Goal: Task Accomplishment & Management: Complete application form

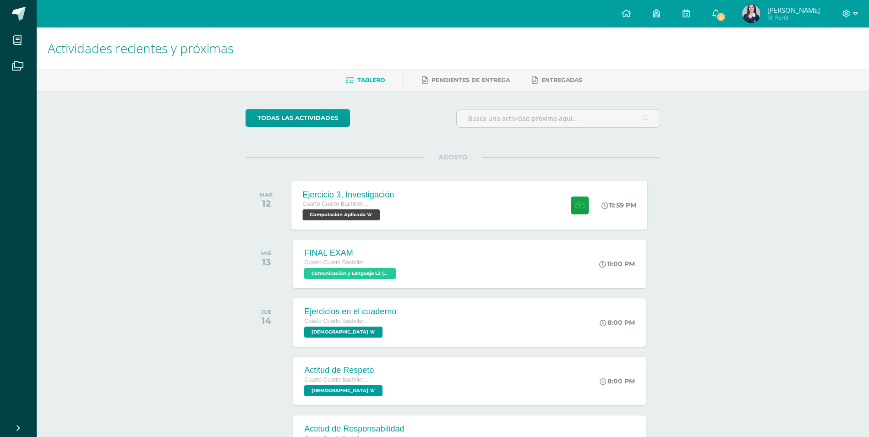
click at [371, 219] on span "Computación Aplicada 'A'" at bounding box center [341, 214] width 77 height 11
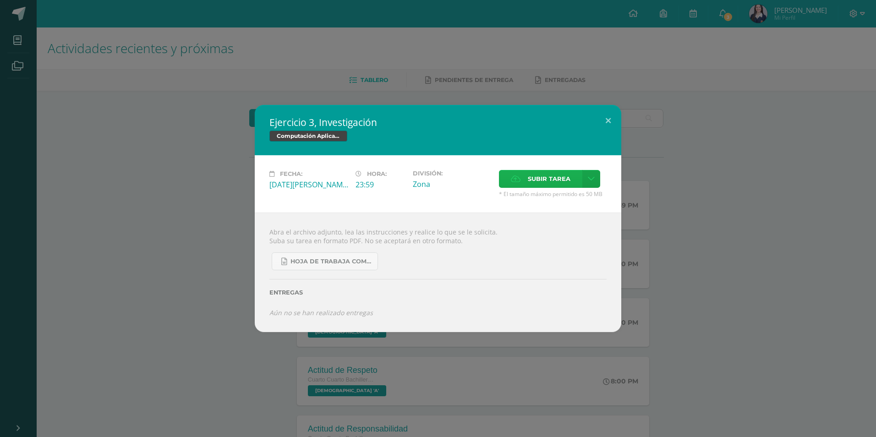
click at [561, 186] on span "Subir tarea" at bounding box center [549, 178] width 43 height 17
click at [0, 0] on input "Subir tarea" at bounding box center [0, 0] width 0 height 0
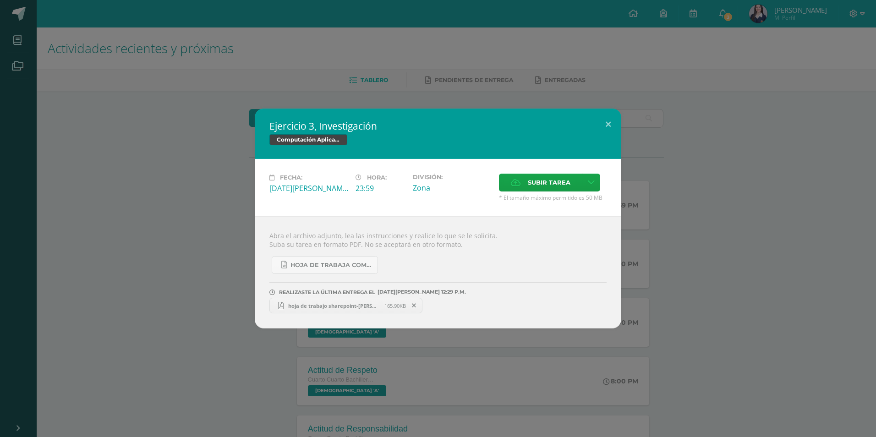
click at [331, 353] on div "Ejercicio 3, Investigación Computación Aplicada Fecha: [DATE][PERSON_NAME] Hora…" at bounding box center [438, 218] width 876 height 437
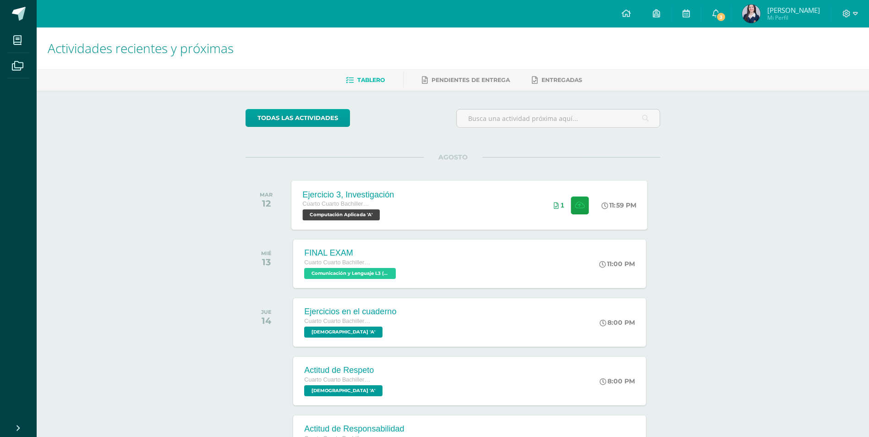
click at [366, 208] on div "Cuarto Cuarto Bachillerato en Ciencias y Letras con Orientación en Computación" at bounding box center [349, 204] width 92 height 10
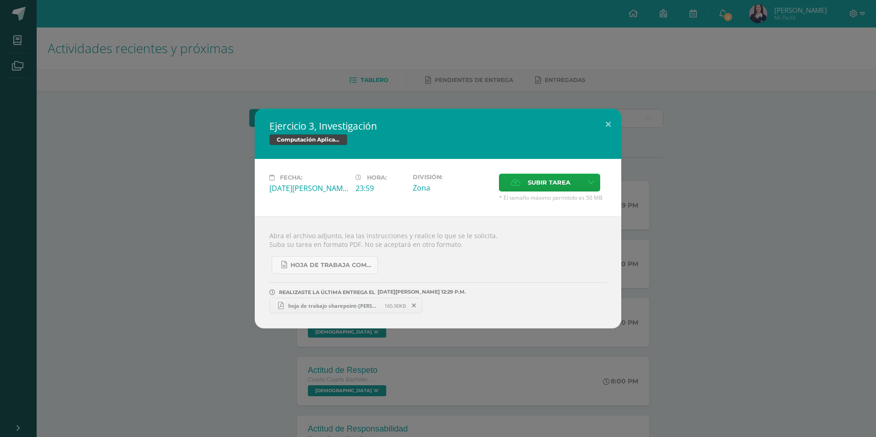
click at [328, 309] on span "hoja de trabajo sharepoint-[PERSON_NAME].pdf" at bounding box center [333, 305] width 101 height 7
click at [101, 212] on div "Ejercicio 3, Investigación Computación Aplicada Fecha: Martes 12 de Agosto Hora…" at bounding box center [438, 219] width 868 height 220
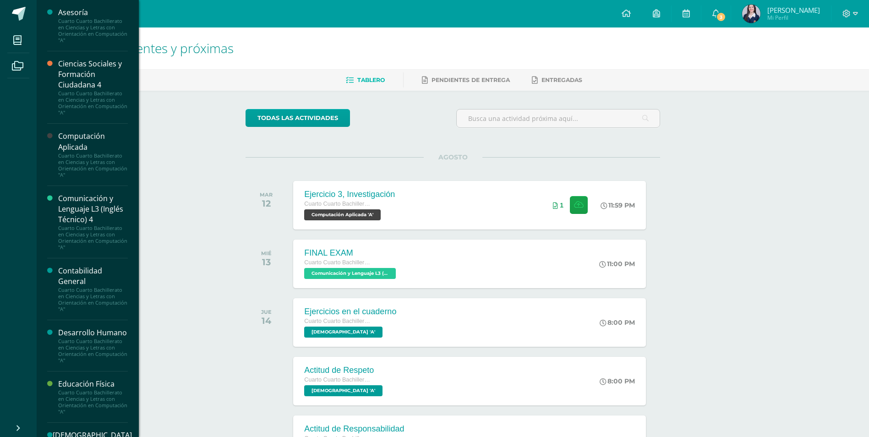
click at [74, 154] on div "Cuarto Cuarto Bachillerato en Ciencias y Letras con Orientación en Computación …" at bounding box center [93, 165] width 70 height 26
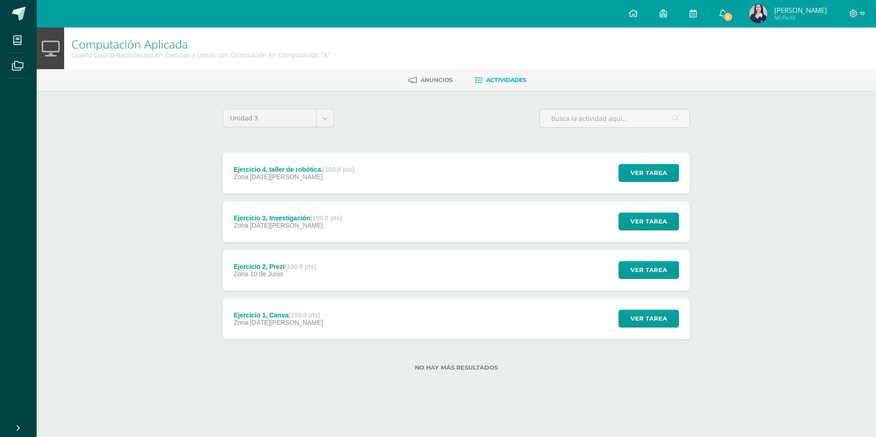
click at [284, 332] on div "Ejercicio 1, Canva (100.0 pts) Zona 03 de Junio" at bounding box center [278, 318] width 111 height 41
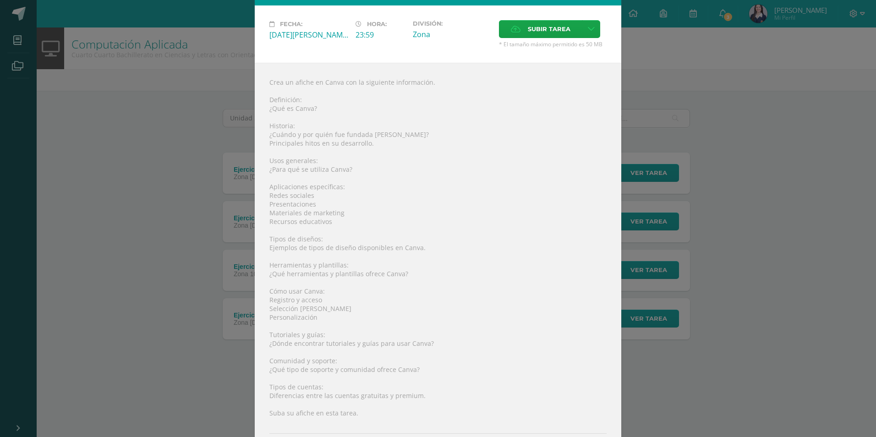
scroll to position [109, 0]
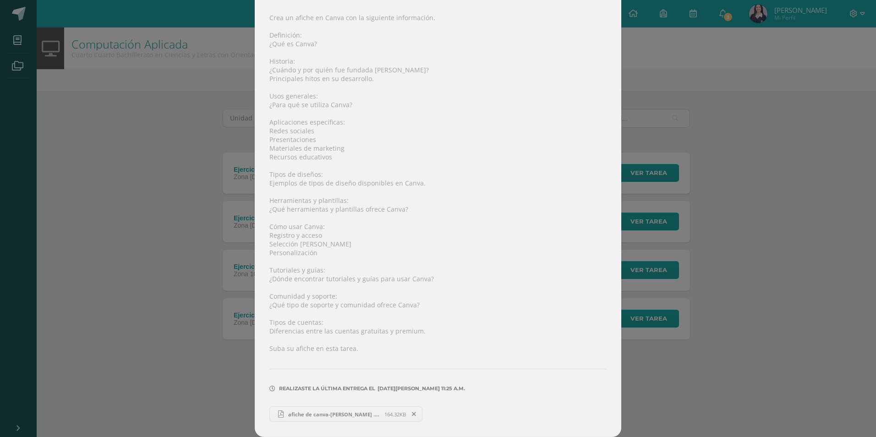
click at [127, 162] on div "Ejercicio 1, Canva Computación Aplicada Fecha: Martes 03 de Junio Hora: 23:59 D…" at bounding box center [438, 164] width 868 height 546
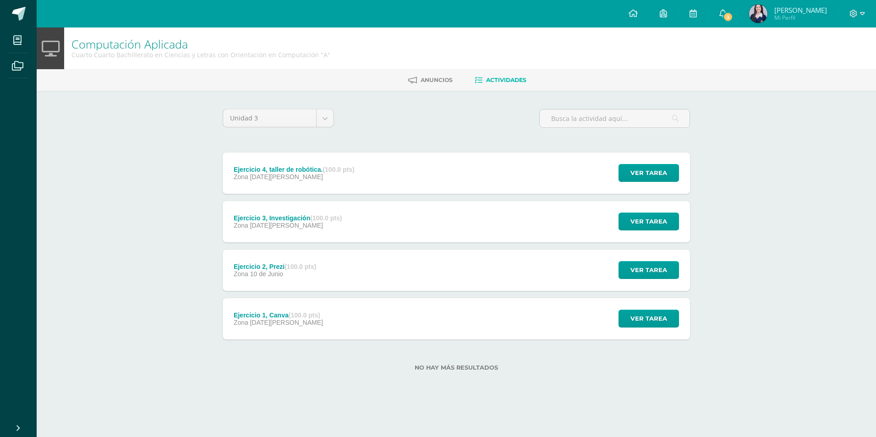
click at [299, 270] on div "Zona 10 de Junio" at bounding box center [275, 273] width 83 height 7
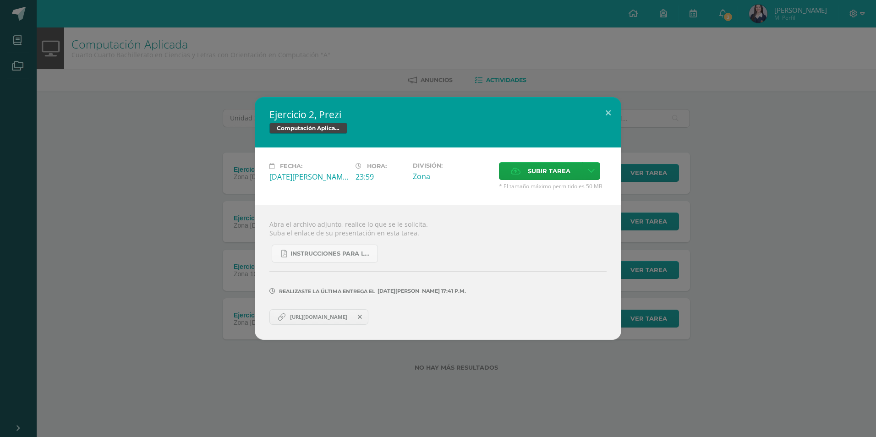
click at [108, 160] on div "Ejercicio 2, Prezi Computación Aplicada Fecha: Martes 10 de Junio Hora: 23:59 D…" at bounding box center [438, 218] width 868 height 242
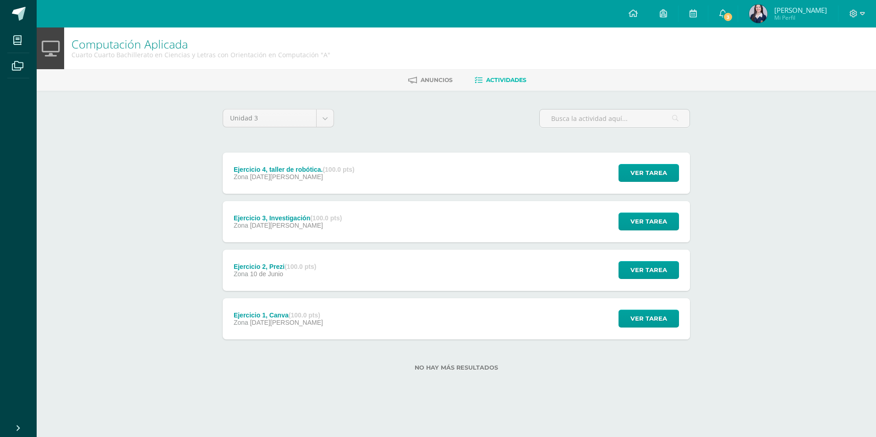
click at [341, 218] on strong "(100.0 pts)" at bounding box center [326, 217] width 32 height 7
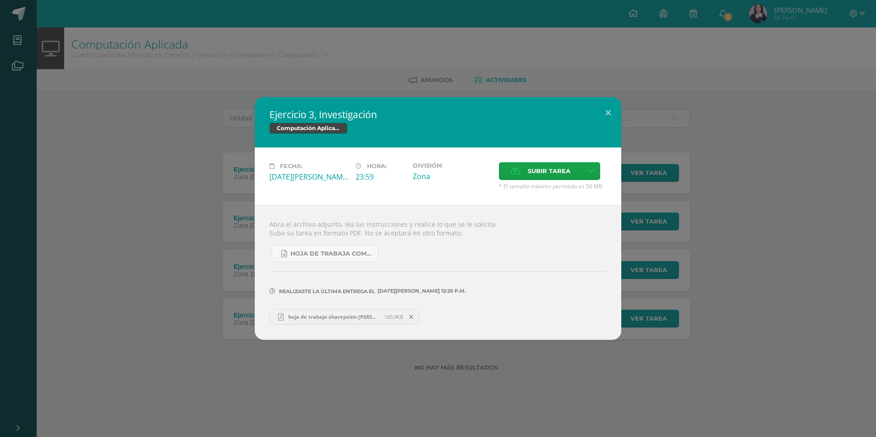
click at [113, 105] on div "Ejercicio 3, Investigación Computación Aplicada Fecha: [DATE][PERSON_NAME] Hora…" at bounding box center [438, 218] width 868 height 242
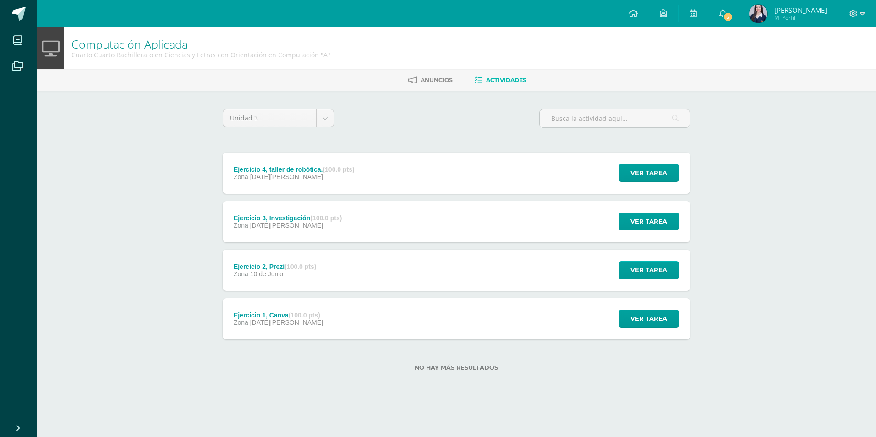
click at [321, 162] on div "Ejercicio 4, taller de robótica. (100.0 pts) Zona 14 de Agosto" at bounding box center [294, 172] width 143 height 41
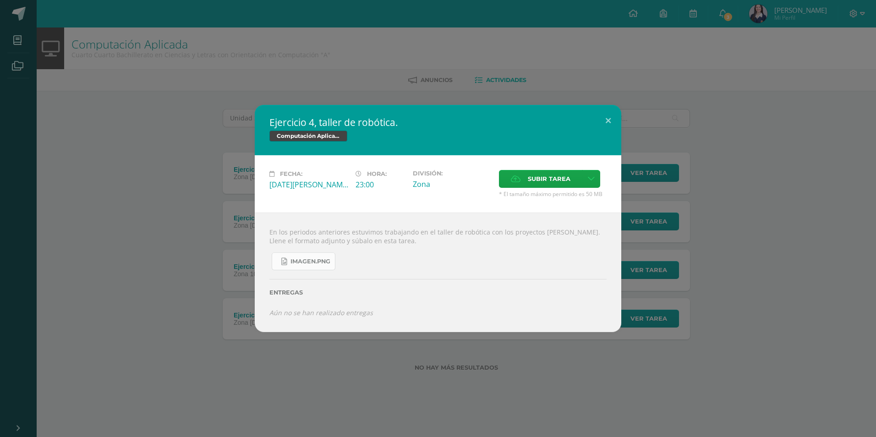
click at [316, 262] on span "imagen.png" at bounding box center [310, 261] width 40 height 7
click at [67, 127] on div "Ejercicio 4, taller de robótica. Computación Aplicada Fecha: Jueves 14 de Agost…" at bounding box center [438, 218] width 868 height 227
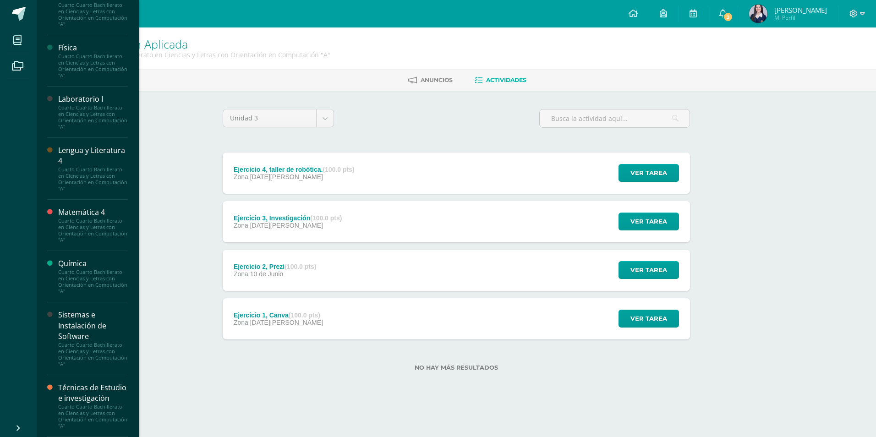
scroll to position [563, 0]
click at [68, 316] on div "Sistemas e Instalación de Software" at bounding box center [93, 326] width 70 height 32
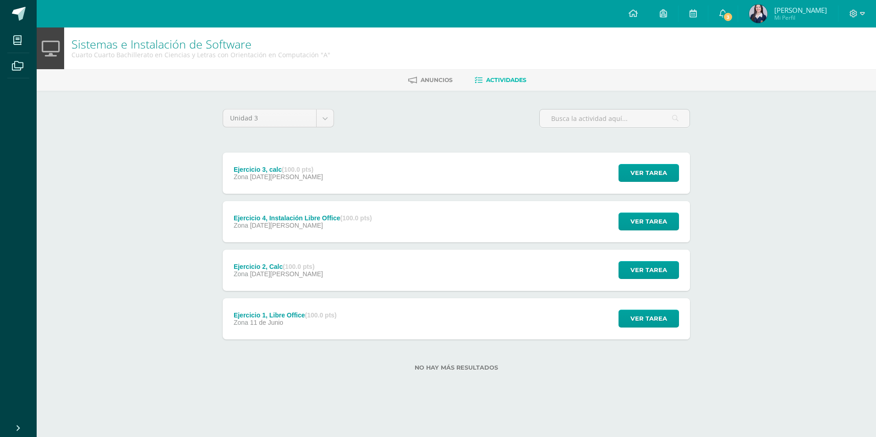
click at [304, 326] on div "Ejercicio 1, Libre Office (100.0 pts) Zona 11 de Junio" at bounding box center [285, 318] width 125 height 41
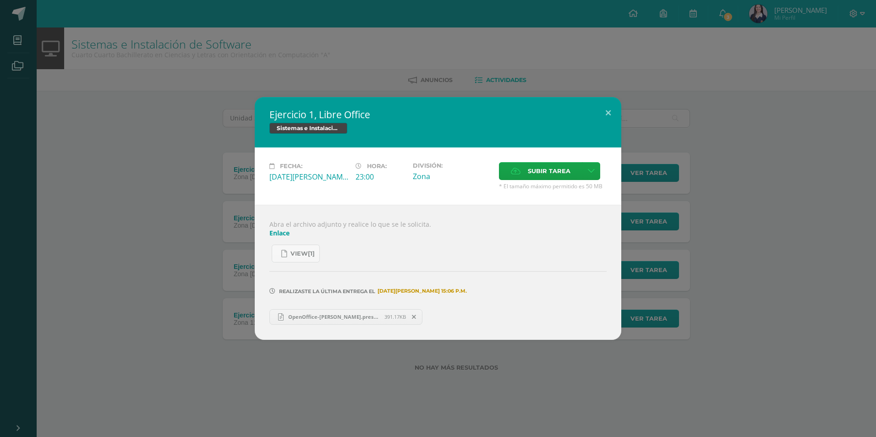
click at [190, 194] on div "Ejercicio 1, Libre Office Sistemas e Instalación de Software Fecha: Miércoles 1…" at bounding box center [438, 218] width 868 height 242
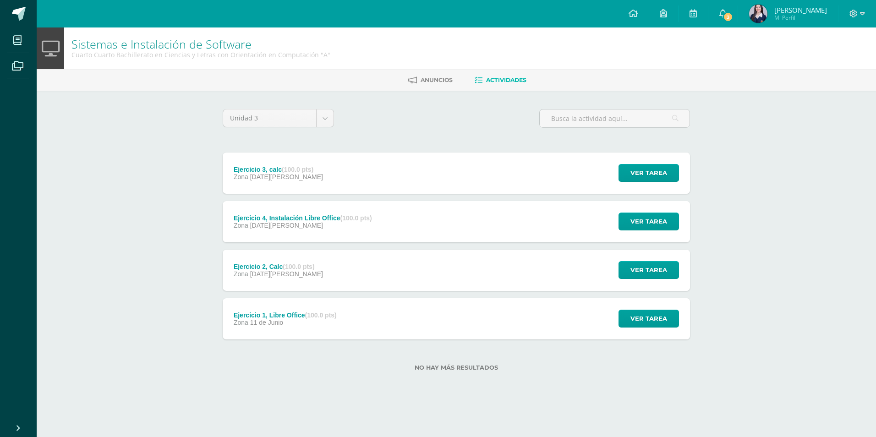
click at [328, 269] on div "Ejercicio 2, Calc (100.0 pts) Zona 30 de Julio Ver tarea Ejercicio 2, Calc Sist…" at bounding box center [456, 270] width 467 height 41
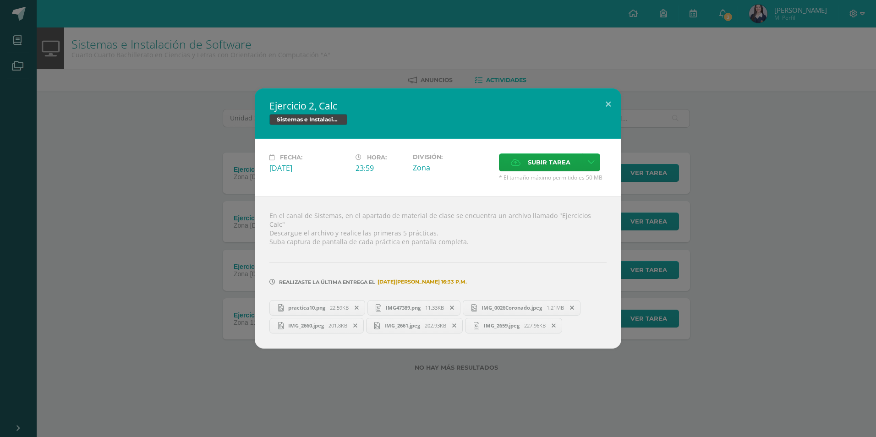
click at [143, 171] on div "Ejercicio 2, Calc Sistemas e Instalación de Software Fecha: Miércoles 30 de Jul…" at bounding box center [438, 218] width 868 height 260
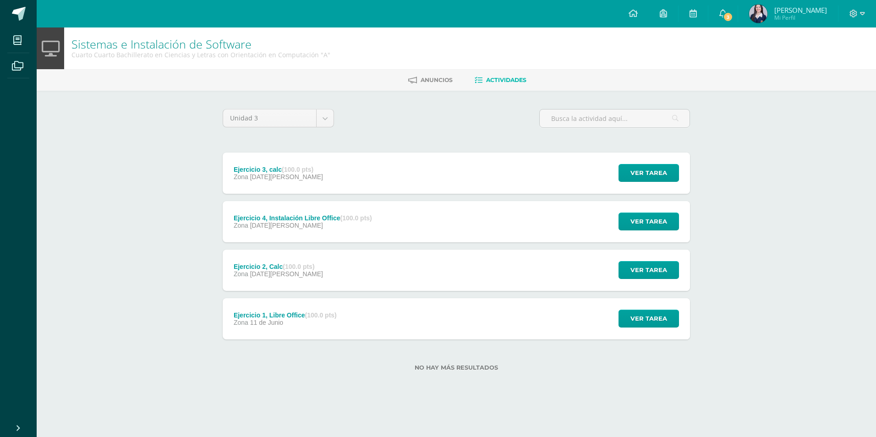
click at [363, 225] on div "Zona 06 de Agosto" at bounding box center [303, 225] width 138 height 7
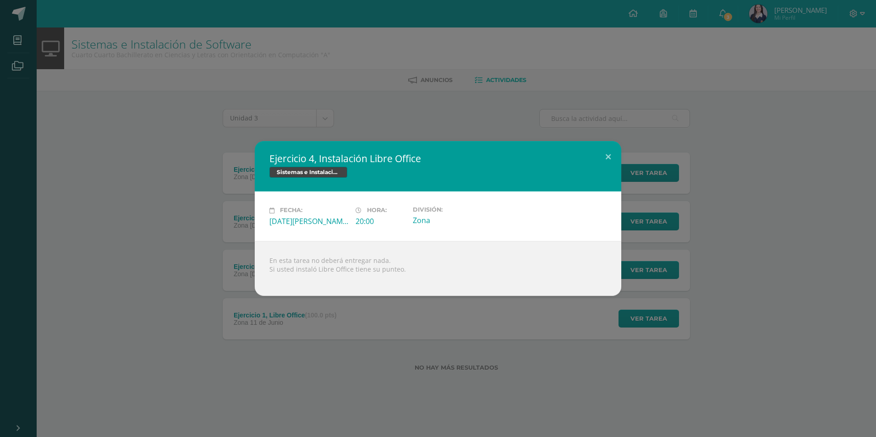
click at [180, 193] on div "Ejercicio 4, Instalación Libre Office Sistemas e Instalación de Software Fecha:…" at bounding box center [438, 218] width 868 height 154
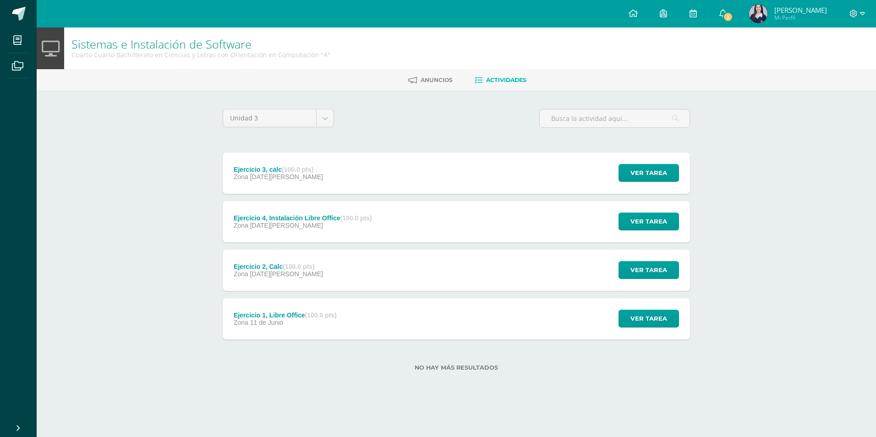
click at [393, 172] on div "Ejercicio 3, calc (100.0 pts) Zona 06 de Agosto Ver tarea Ejercicio 3, calc Sis…" at bounding box center [456, 172] width 467 height 41
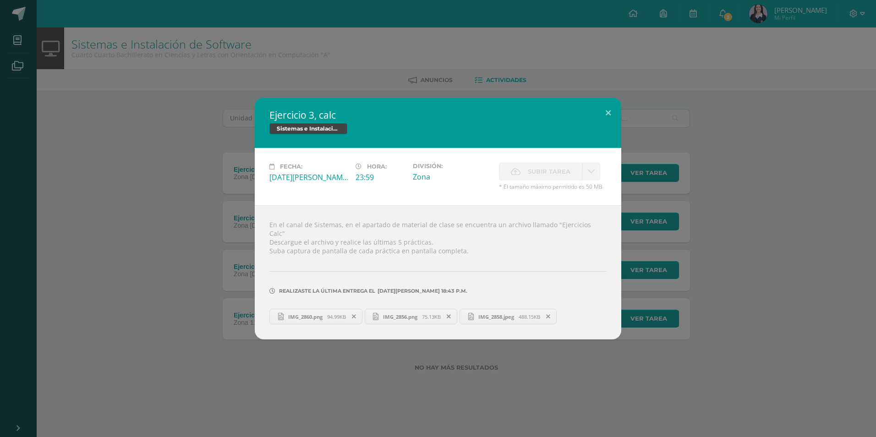
drag, startPoint x: 123, startPoint y: 198, endPoint x: 172, endPoint y: 123, distance: 89.7
click at [172, 123] on div "Ejercicio 3, calc Sistemas e Instalación de Software Fecha: Miércoles 06 de Ago…" at bounding box center [438, 219] width 868 height 242
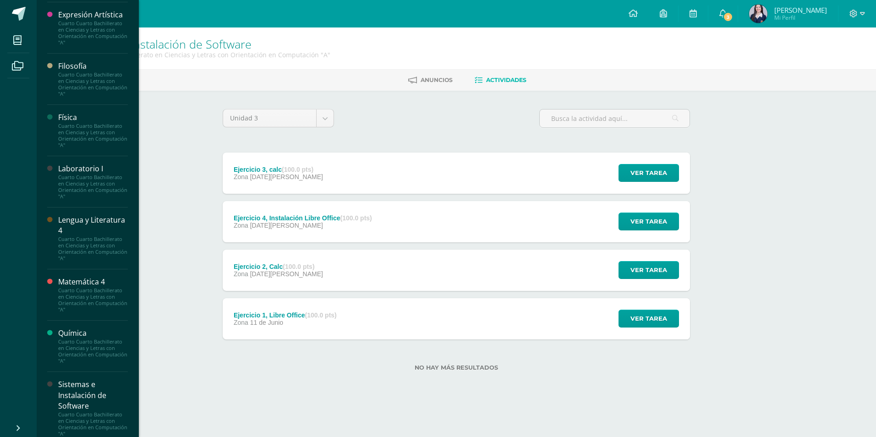
scroll to position [563, 0]
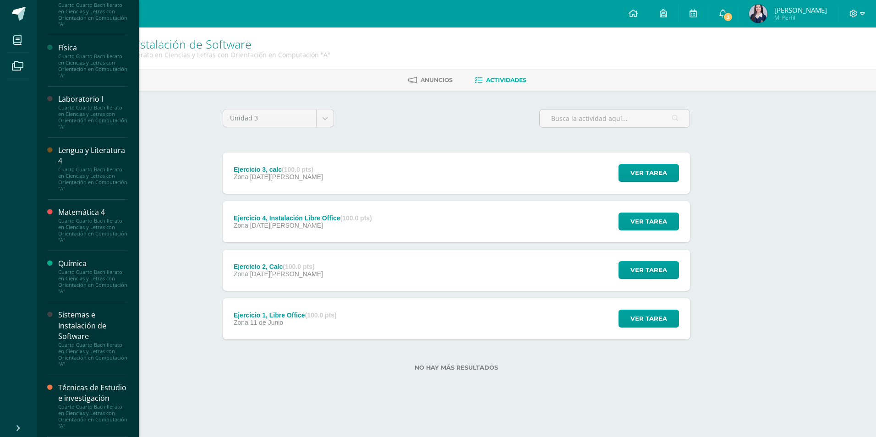
click at [83, 389] on div "Técnicas de Estudio e investigación" at bounding box center [93, 392] width 70 height 21
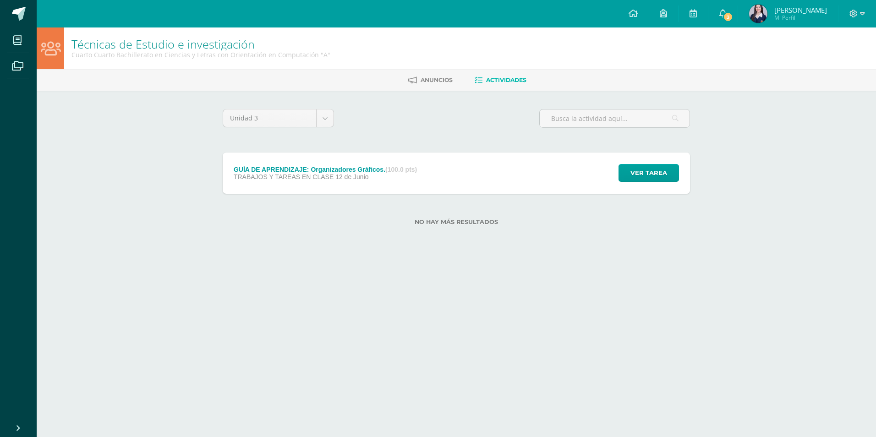
click at [345, 174] on span "12 de Junio" at bounding box center [351, 176] width 33 height 7
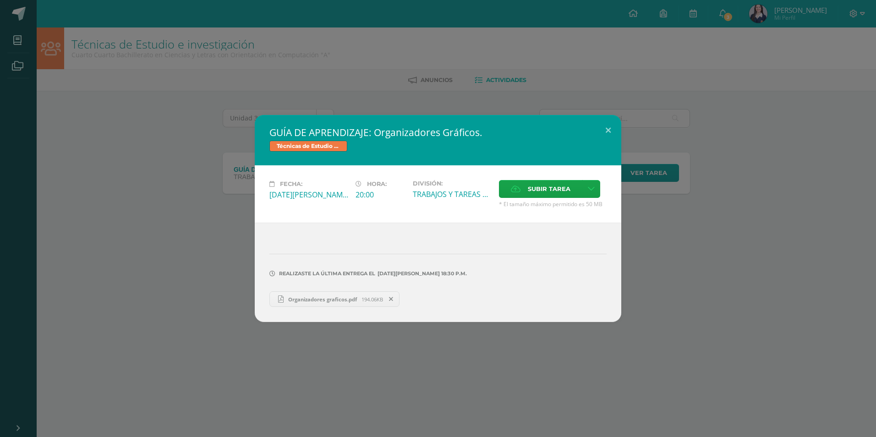
click at [138, 127] on div "GUÍA DE APRENDIZAJE: Organizadores Gráficos. Técnicas de Estudio e investigació…" at bounding box center [438, 218] width 868 height 207
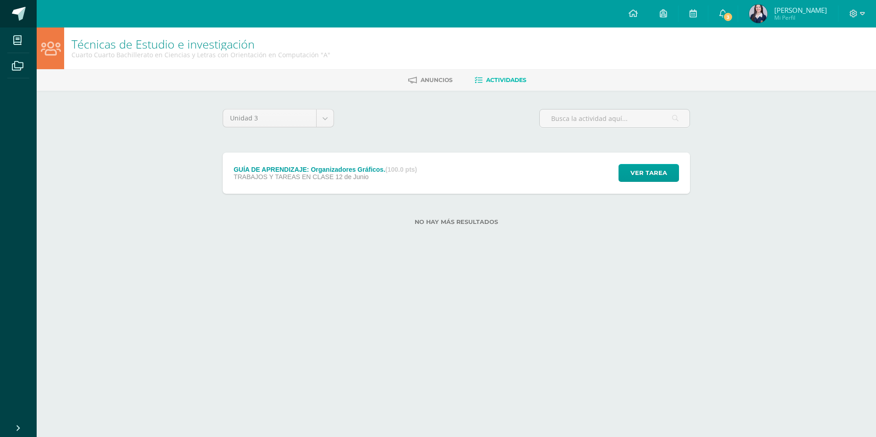
click at [12, 18] on span at bounding box center [19, 14] width 14 height 14
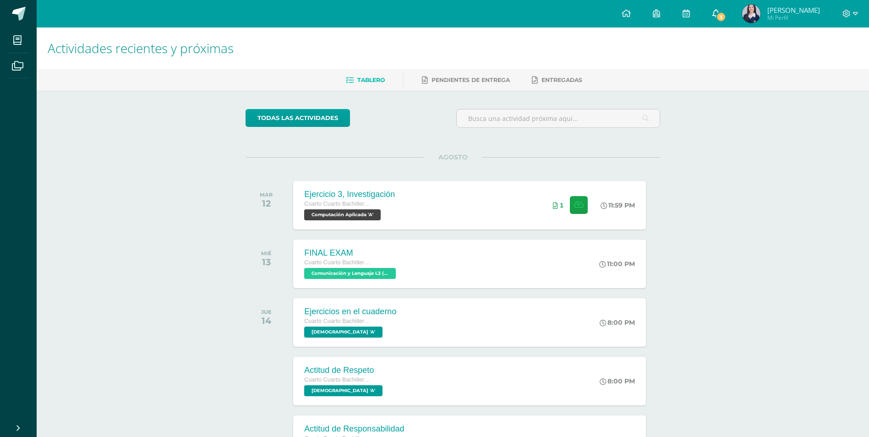
click at [722, 14] on span "3" at bounding box center [721, 17] width 10 height 10
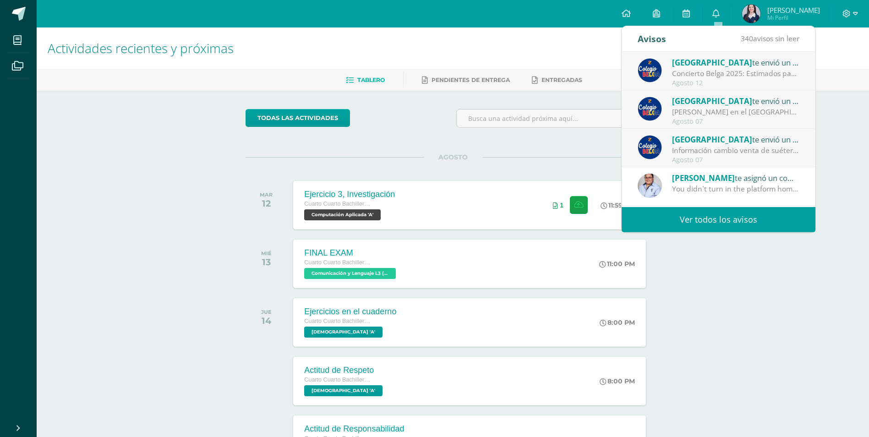
click at [727, 183] on div "María te asignó un comentario en 'PLATAFORM' para 'Comunicación y Lenguaje L3 (…" at bounding box center [735, 178] width 127 height 12
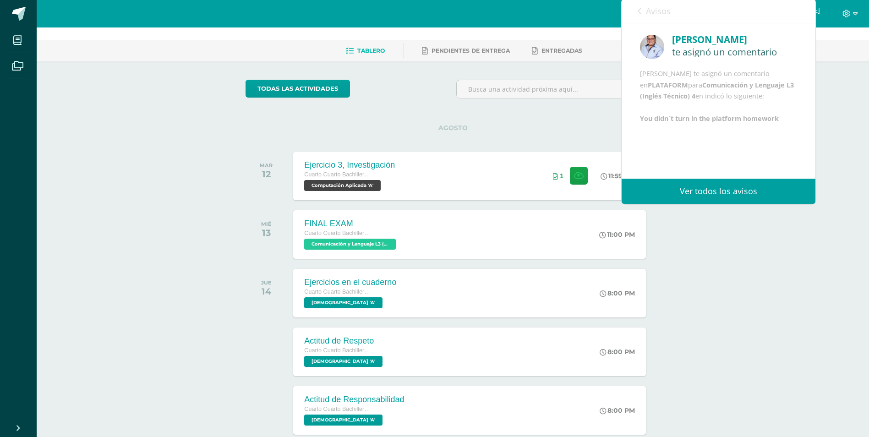
scroll to position [46, 0]
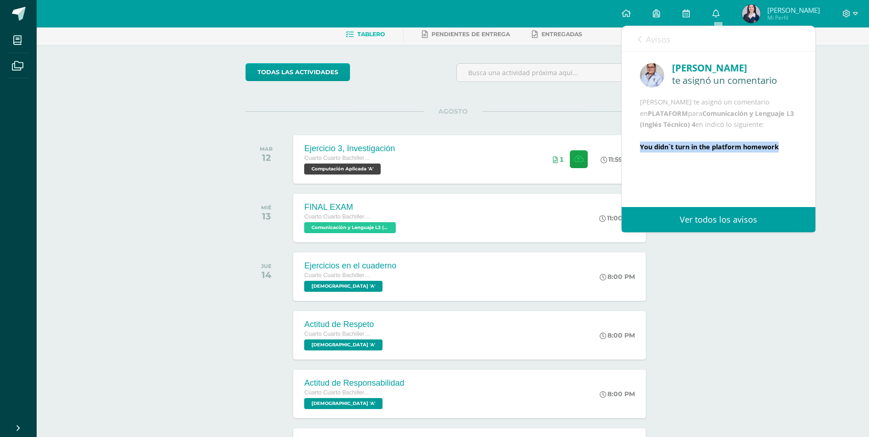
drag, startPoint x: 642, startPoint y: 191, endPoint x: 789, endPoint y: 190, distance: 147.0
click at [789, 152] on div "María te asignó un comentario en PLATAFORM para Comunicación y Lenguaje L3 (Ing…" at bounding box center [718, 125] width 157 height 56
copy b "You didn`t turn in the platform homework"
click at [644, 41] on link "Avisos" at bounding box center [653, 39] width 33 height 26
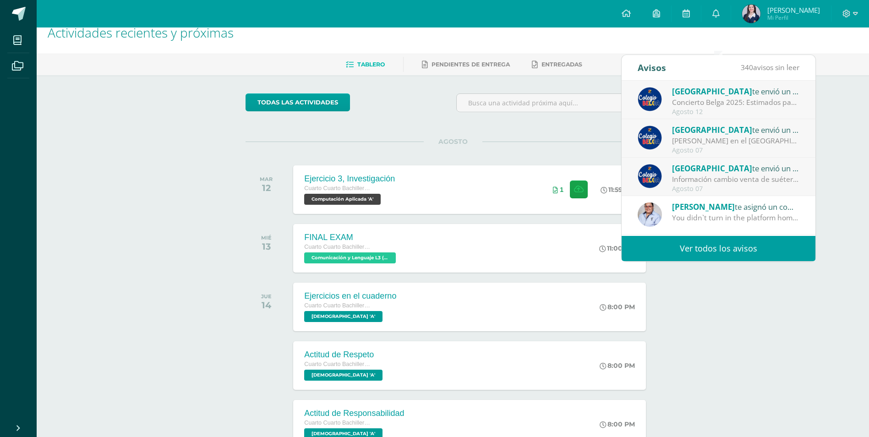
scroll to position [0, 0]
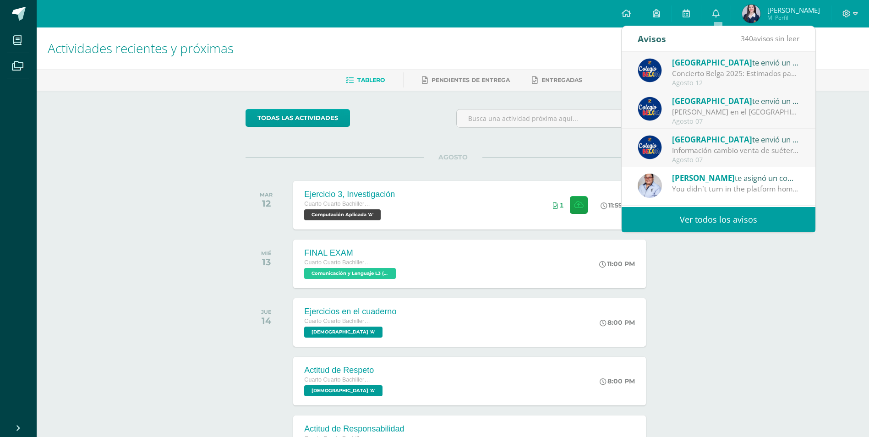
click at [750, 74] on div "Concierto Belga 2025: Estimados padres y madres de familia: Les saludamos cordi…" at bounding box center [735, 73] width 127 height 11
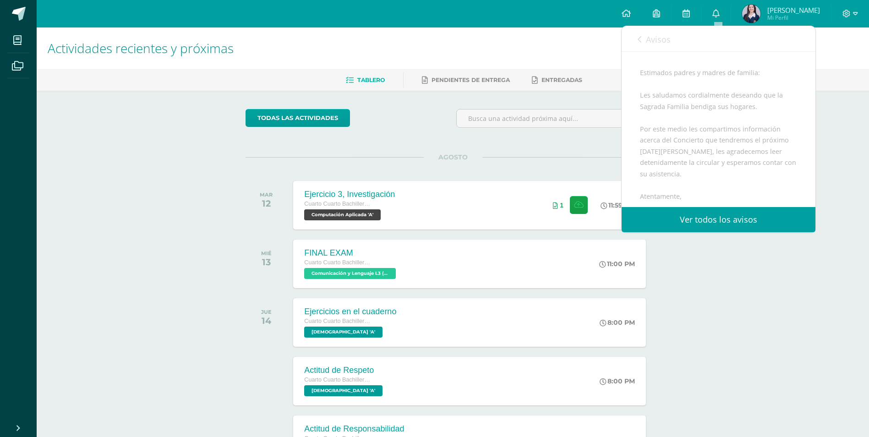
scroll to position [92, 0]
click at [666, 37] on span "Avisos" at bounding box center [658, 39] width 25 height 11
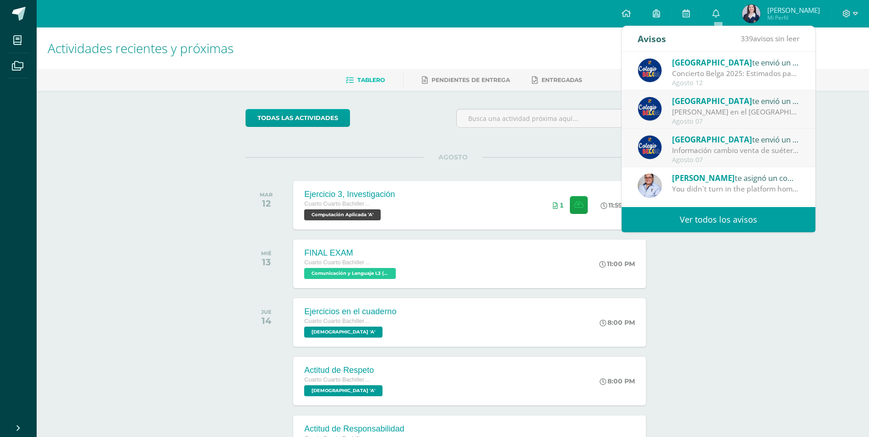
click at [713, 119] on div "Agosto 07" at bounding box center [735, 122] width 127 height 8
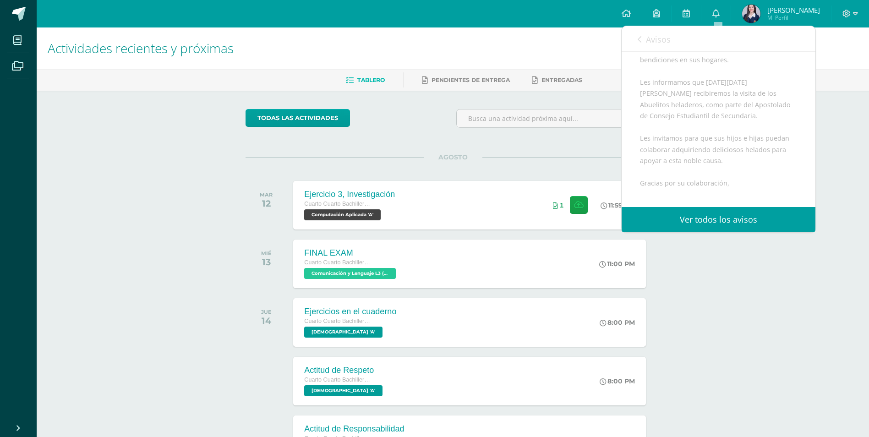
scroll to position [137, 0]
click at [665, 41] on span "Avisos" at bounding box center [658, 39] width 25 height 11
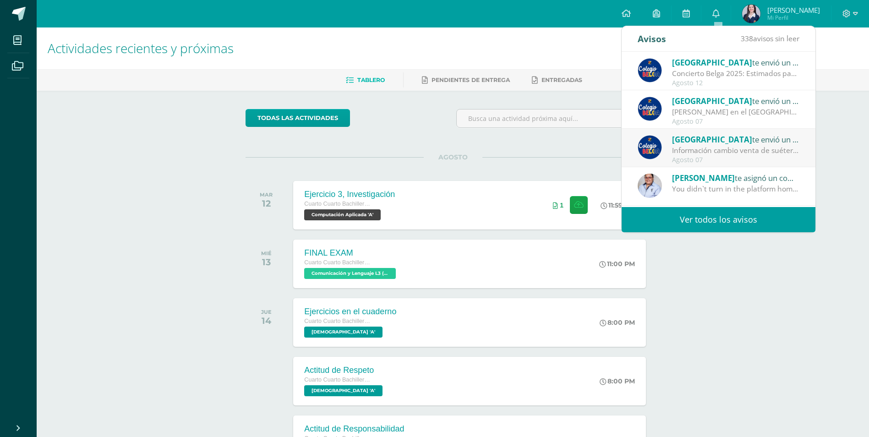
click at [735, 154] on div "Información cambio venta de suéter y chaleco del [GEOGRAPHIC_DATA] [GEOGRAPHIC_…" at bounding box center [735, 150] width 127 height 11
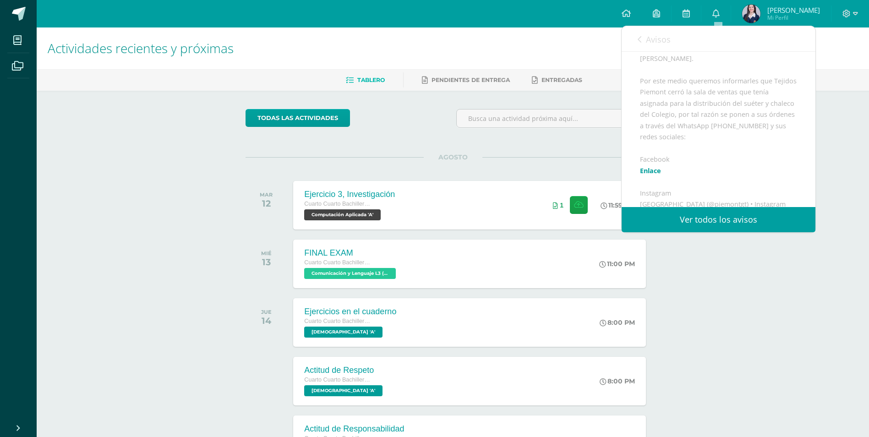
click at [663, 33] on link "Avisos" at bounding box center [653, 39] width 33 height 26
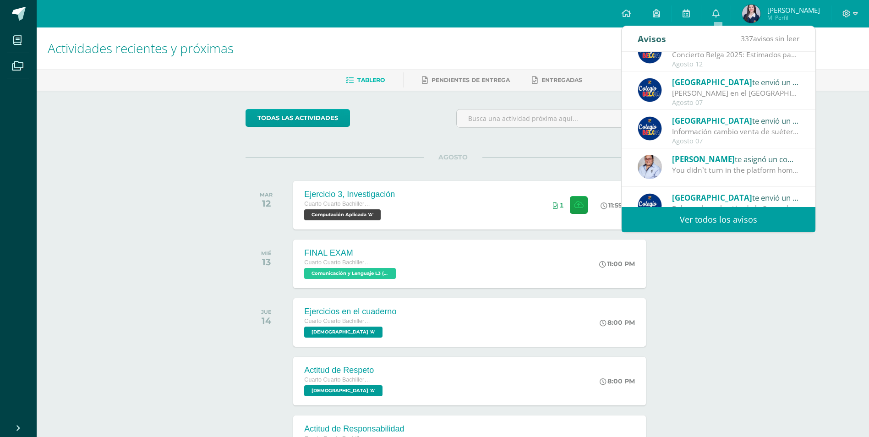
scroll to position [0, 0]
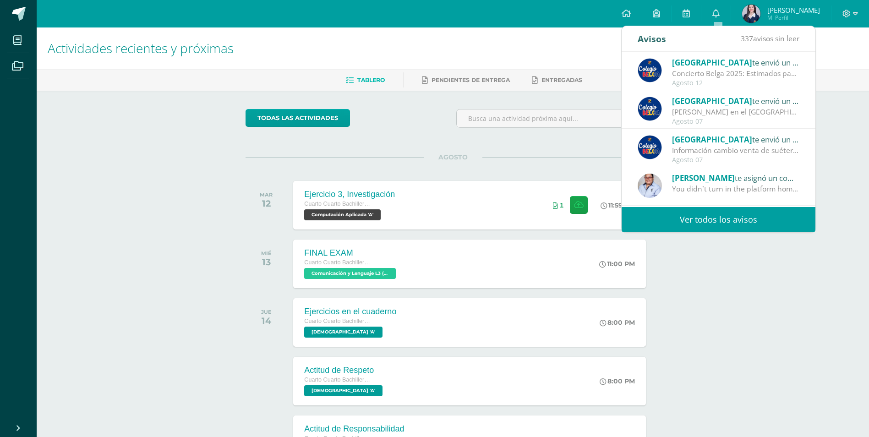
click at [776, 368] on div "Actividades recientes y próximas Tablero Pendientes de entrega Entregadas todas…" at bounding box center [453, 407] width 832 height 760
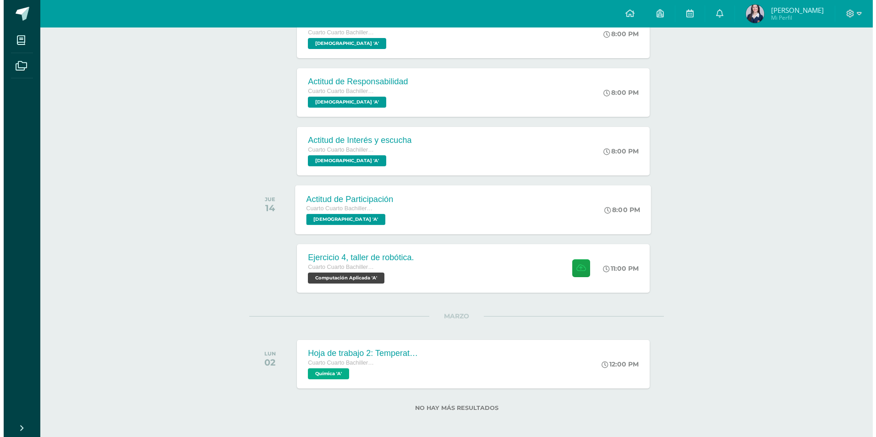
scroll to position [351, 0]
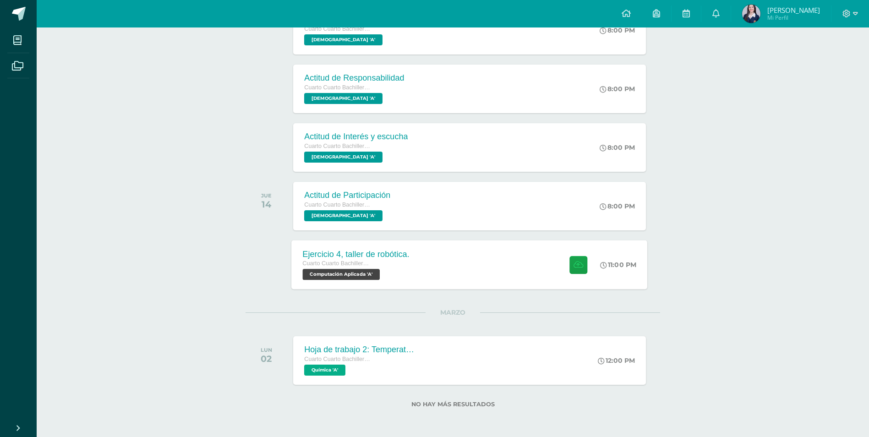
click at [358, 265] on span "Cuarto Cuarto Bachillerato en Ciencias y Letras con Orientación en Computación" at bounding box center [338, 263] width 70 height 6
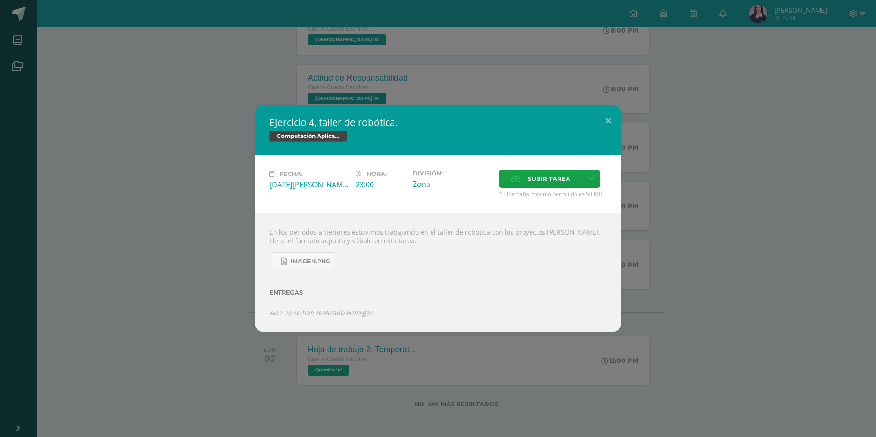
click at [713, 201] on div "Ejercicio 4, taller de robótica. Computación Aplicada Fecha: Jueves 14 de Agost…" at bounding box center [438, 218] width 868 height 227
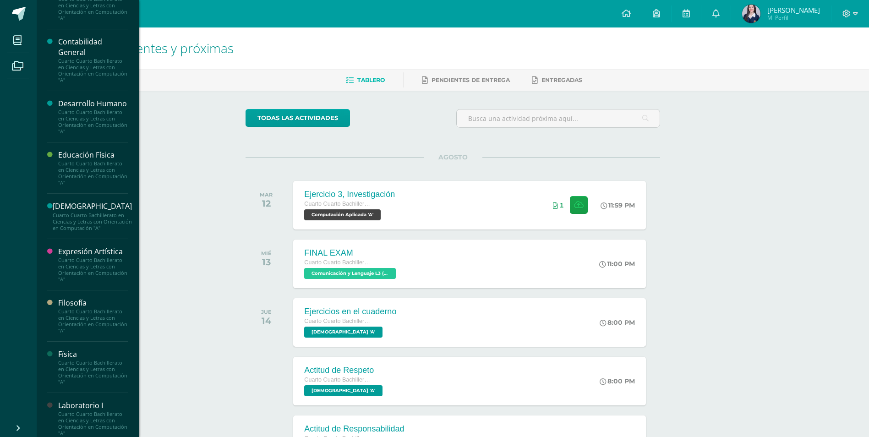
scroll to position [275, 0]
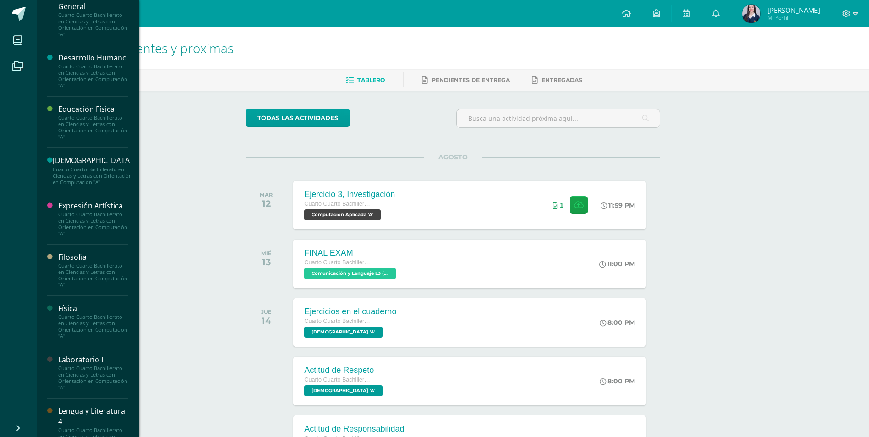
click at [87, 262] on div "Filosofía" at bounding box center [93, 257] width 70 height 11
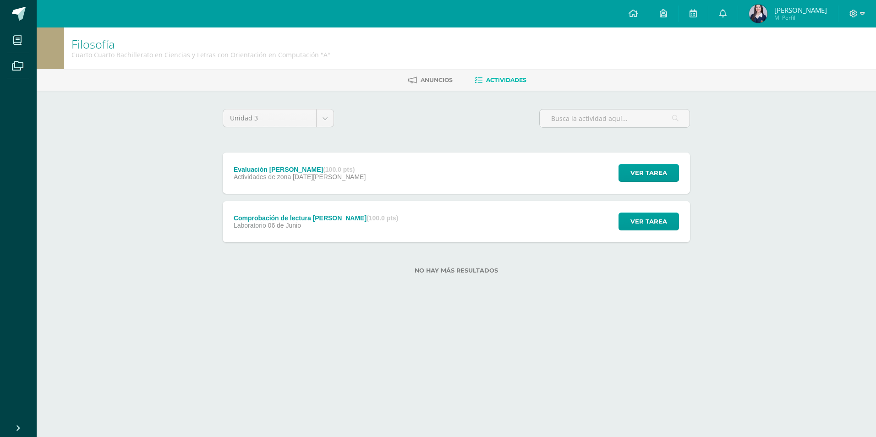
click at [345, 179] on div "Evaluación [PERSON_NAME] (100.0 pts) Actividades de zona [DATE][PERSON_NAME] Ve…" at bounding box center [456, 172] width 467 height 41
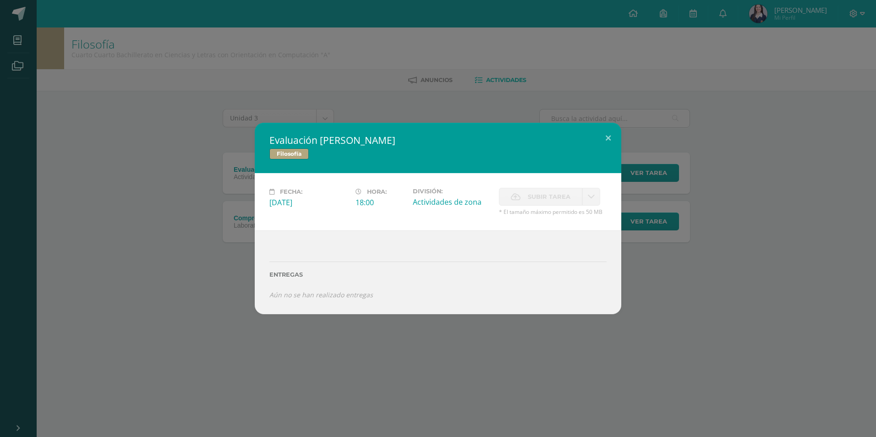
click at [235, 174] on div "Evaluación [PERSON_NAME] Filosofía Fecha: [DATE][PERSON_NAME]: 18:00 División: …" at bounding box center [438, 218] width 868 height 191
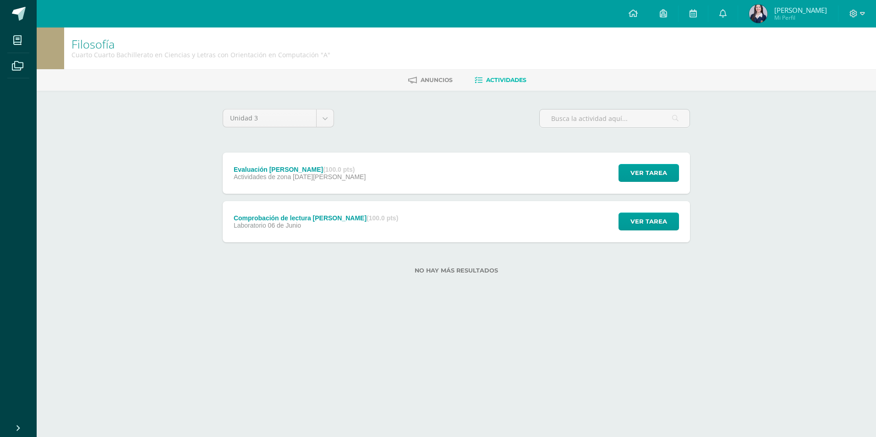
click at [256, 216] on div "Comprobación de lectura [PERSON_NAME] (100.0 pts)" at bounding box center [316, 217] width 164 height 7
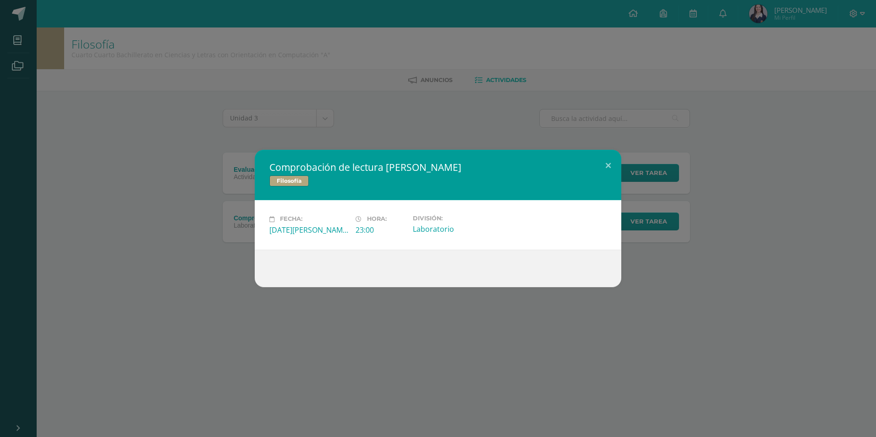
click at [200, 158] on div "Comprobación de lectura Kierkegaard Filosofía Fecha: Viernes 06 de Junio Hora: …" at bounding box center [438, 218] width 868 height 137
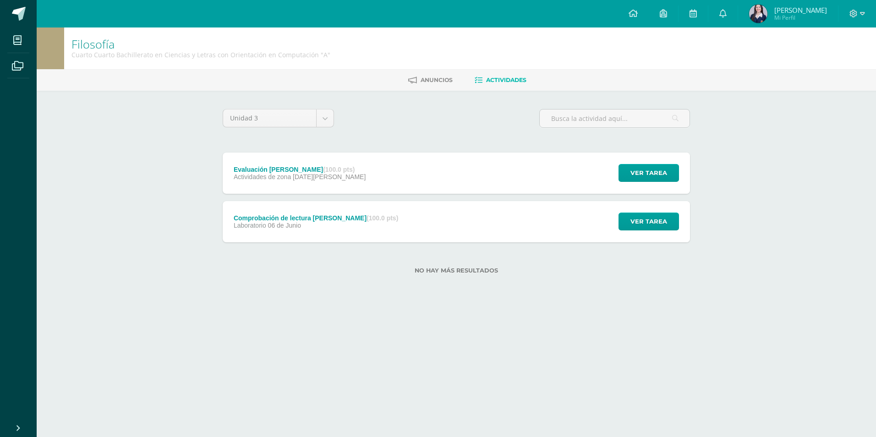
click at [274, 172] on div "Evaluación Karl Marx (100.0 pts)" at bounding box center [300, 169] width 132 height 7
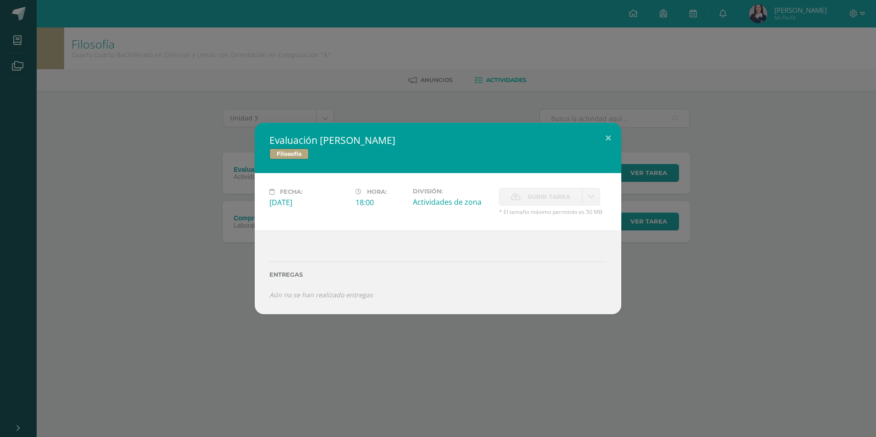
click at [216, 172] on div "Evaluación Karl Marx Filosofía Fecha: Lunes 14 de Julio Hora: 18:00 División: S…" at bounding box center [438, 218] width 868 height 191
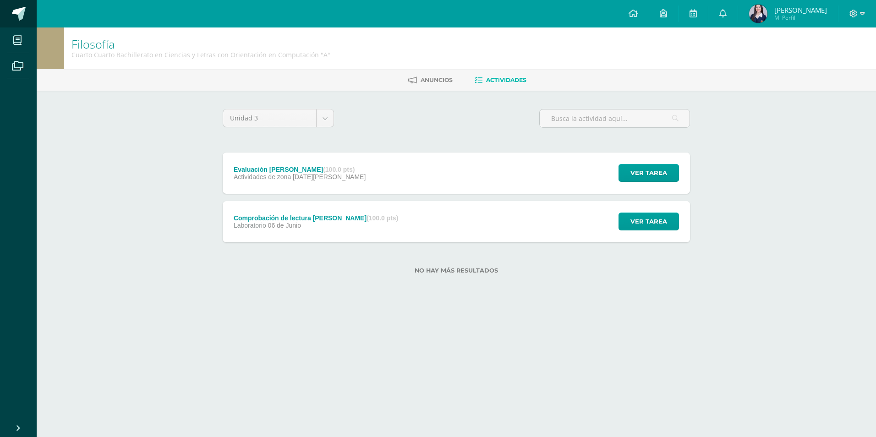
click at [10, 12] on link at bounding box center [18, 13] width 37 height 27
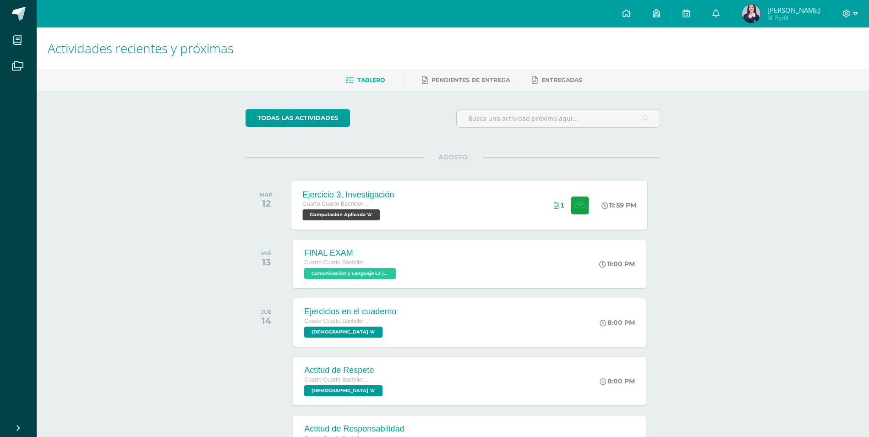
click at [406, 202] on div "Ejercicio 3, Investigación Cuarto Cuarto Bachillerato en Ciencias y Letras con …" at bounding box center [470, 204] width 356 height 49
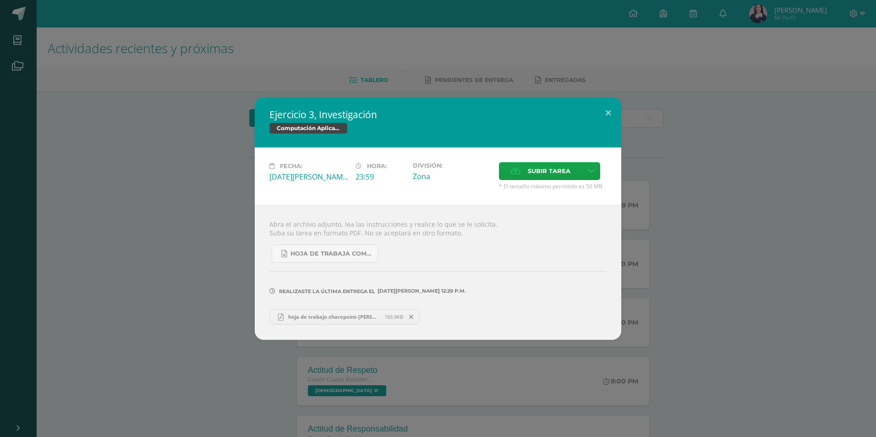
click at [409, 318] on icon at bounding box center [411, 317] width 4 height 6
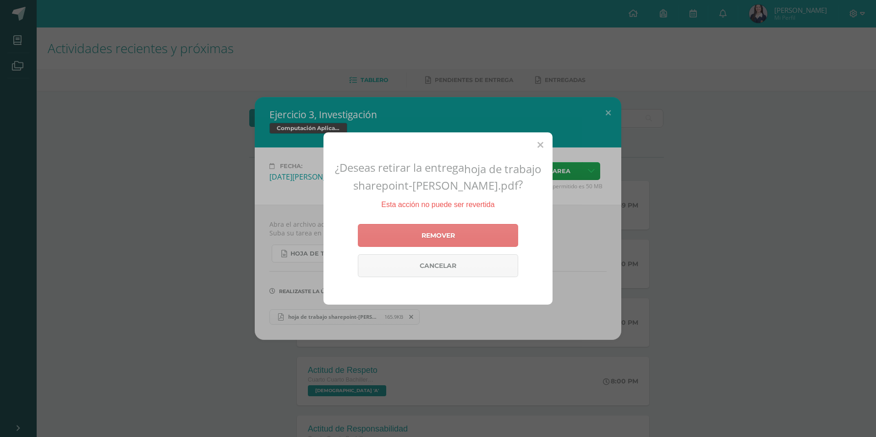
click at [451, 247] on link "Remover" at bounding box center [438, 235] width 160 height 23
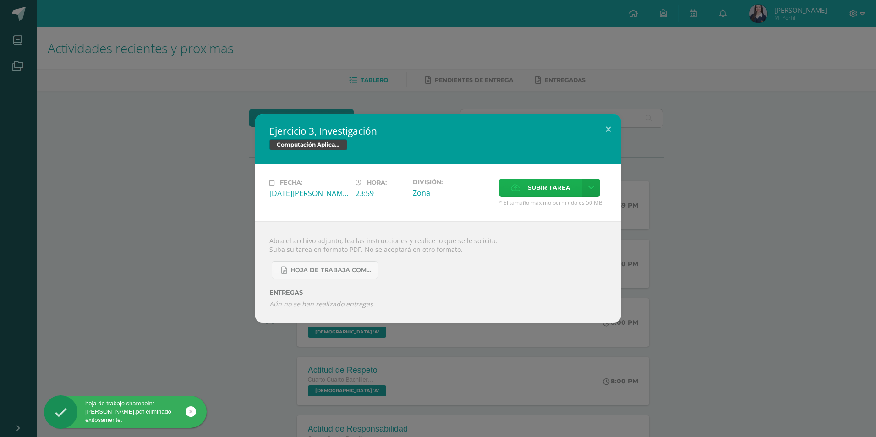
click at [537, 188] on span "Subir tarea" at bounding box center [549, 187] width 43 height 17
click at [0, 0] on input "Subir tarea" at bounding box center [0, 0] width 0 height 0
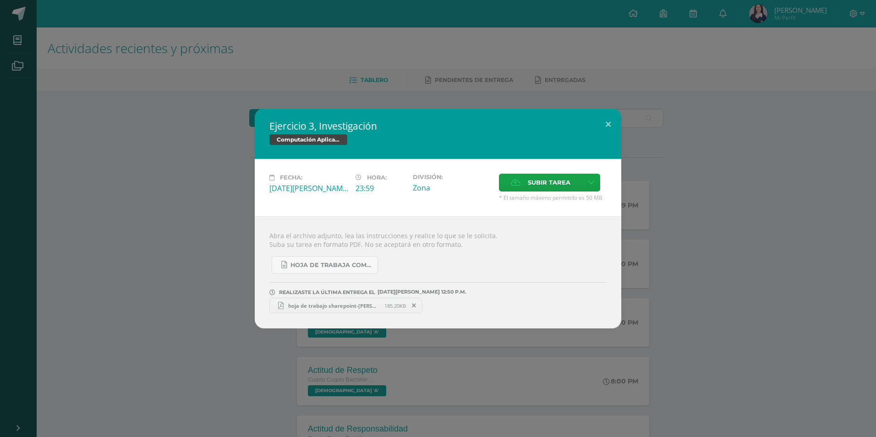
click at [321, 307] on span "hoja de trabajo sharepoint-[PERSON_NAME].pdf" at bounding box center [333, 305] width 101 height 7
click at [170, 152] on div "Ejercicio 3, Investigación Computación Aplicada Fecha: [DATE][PERSON_NAME] Hora…" at bounding box center [438, 219] width 868 height 220
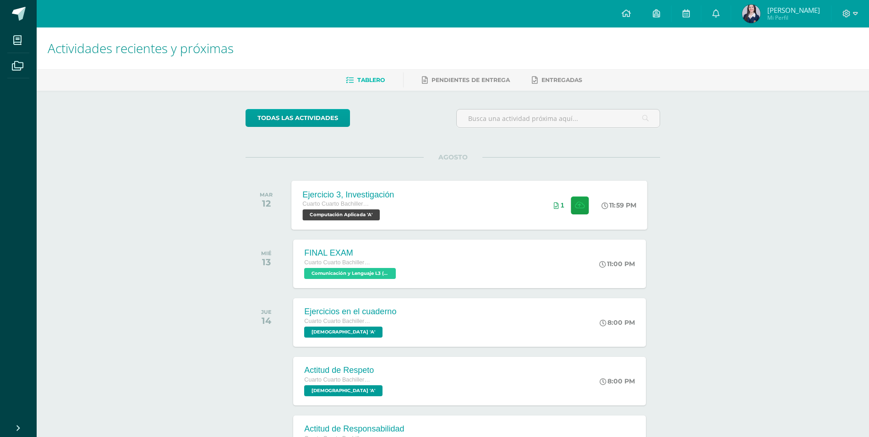
click at [522, 210] on div "Ejercicio 3, Investigación Cuarto Cuarto Bachillerato en Ciencias y Letras con …" at bounding box center [470, 204] width 356 height 49
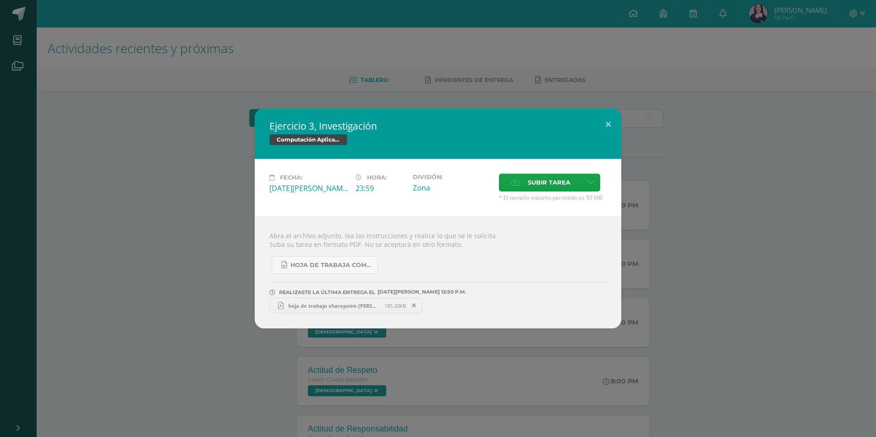
click at [727, 121] on div "Ejercicio 3, Investigación Computación Aplicada Fecha: [DATE][PERSON_NAME] Hora…" at bounding box center [438, 219] width 868 height 220
